Goal: Check status: Check status

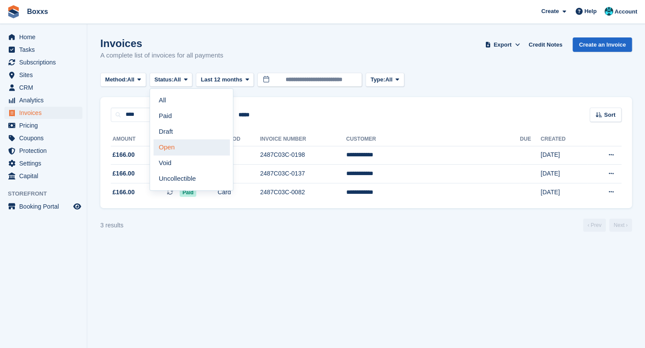
click at [173, 146] on link "Open" at bounding box center [192, 148] width 76 height 16
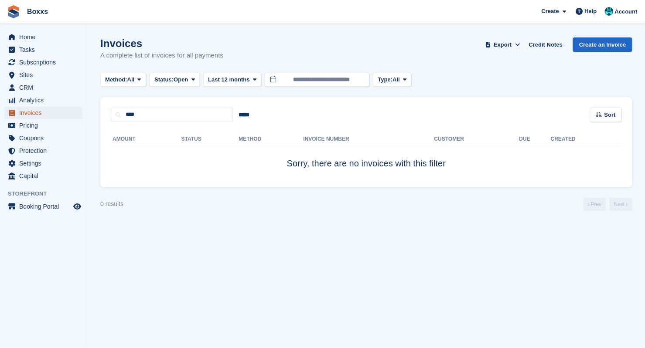
click at [34, 112] on span "Invoices" at bounding box center [45, 113] width 52 height 12
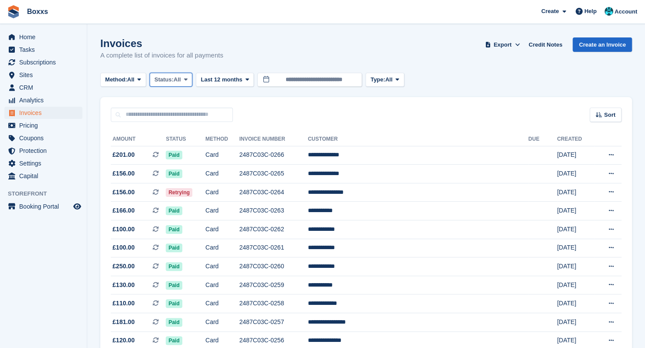
click at [179, 81] on span "All" at bounding box center [177, 79] width 7 height 9
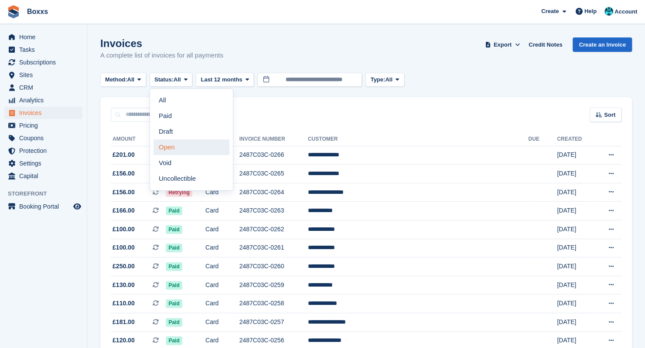
click at [172, 145] on link "Open" at bounding box center [192, 148] width 76 height 16
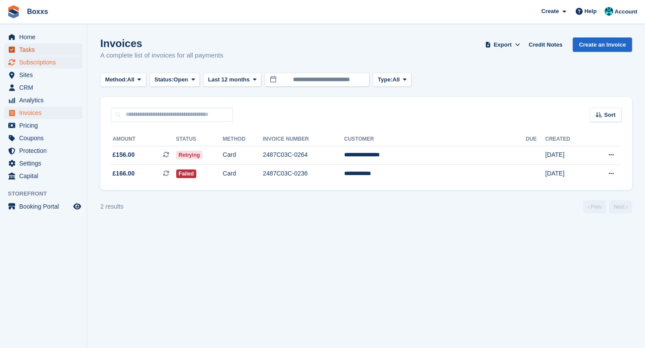
click at [16, 55] on link "Tasks" at bounding box center [43, 50] width 78 height 12
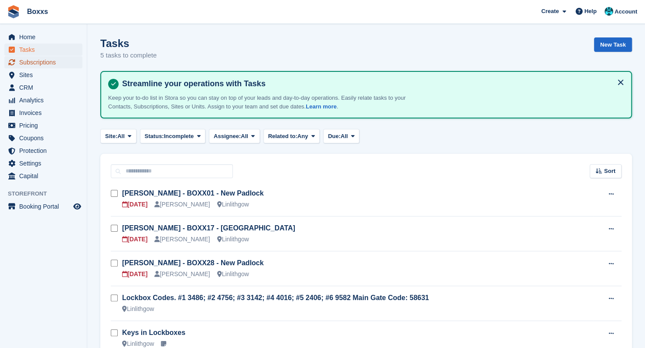
click at [24, 62] on span "Subscriptions" at bounding box center [45, 62] width 52 height 12
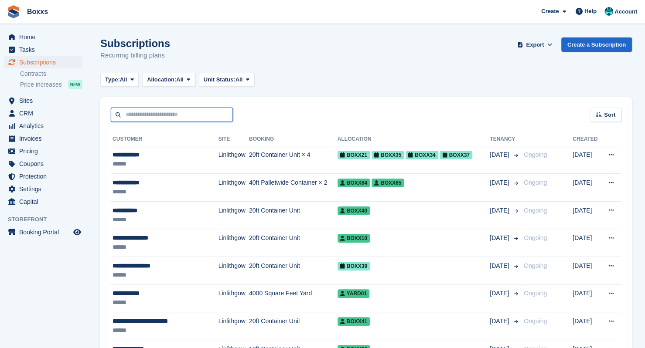
click at [149, 115] on input "text" at bounding box center [172, 115] width 122 height 14
type input "****"
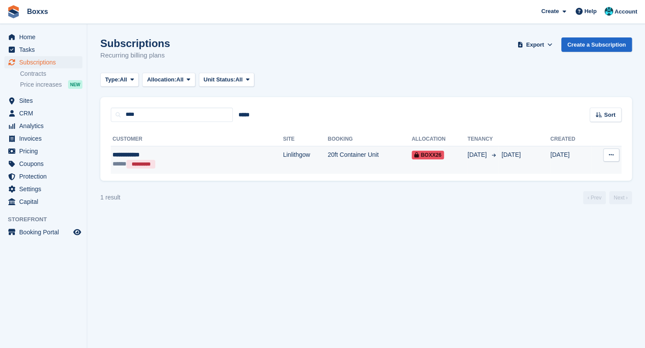
click at [283, 157] on td "Linlithgow" at bounding box center [305, 160] width 45 height 28
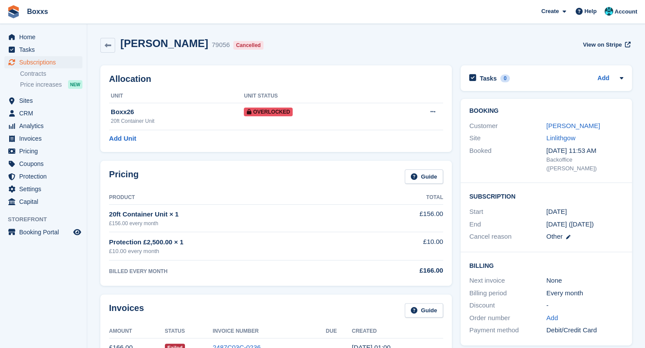
click at [337, 157] on div "Pricing Guide Product Total 20ft Container Unit × 1 £156.00 every month £156.00…" at bounding box center [276, 224] width 360 height 134
click at [106, 46] on icon at bounding box center [108, 45] width 7 height 7
